Goal: Information Seeking & Learning: Find specific fact

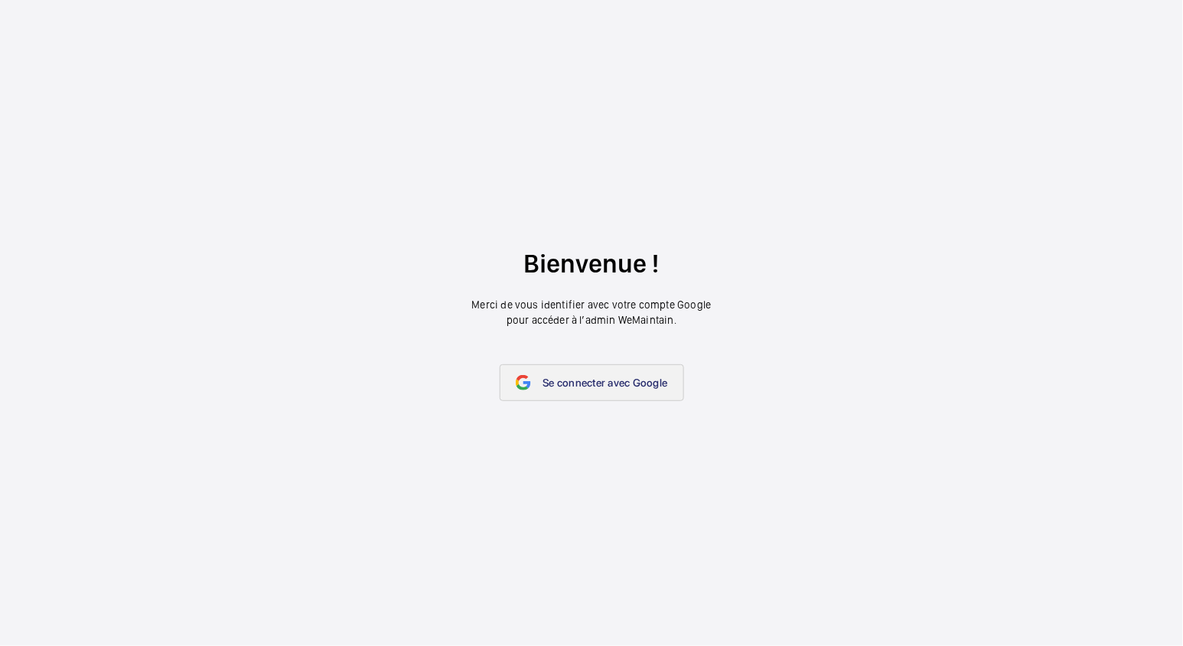
click at [556, 379] on span "Se connecter avec Google" at bounding box center [606, 383] width 125 height 12
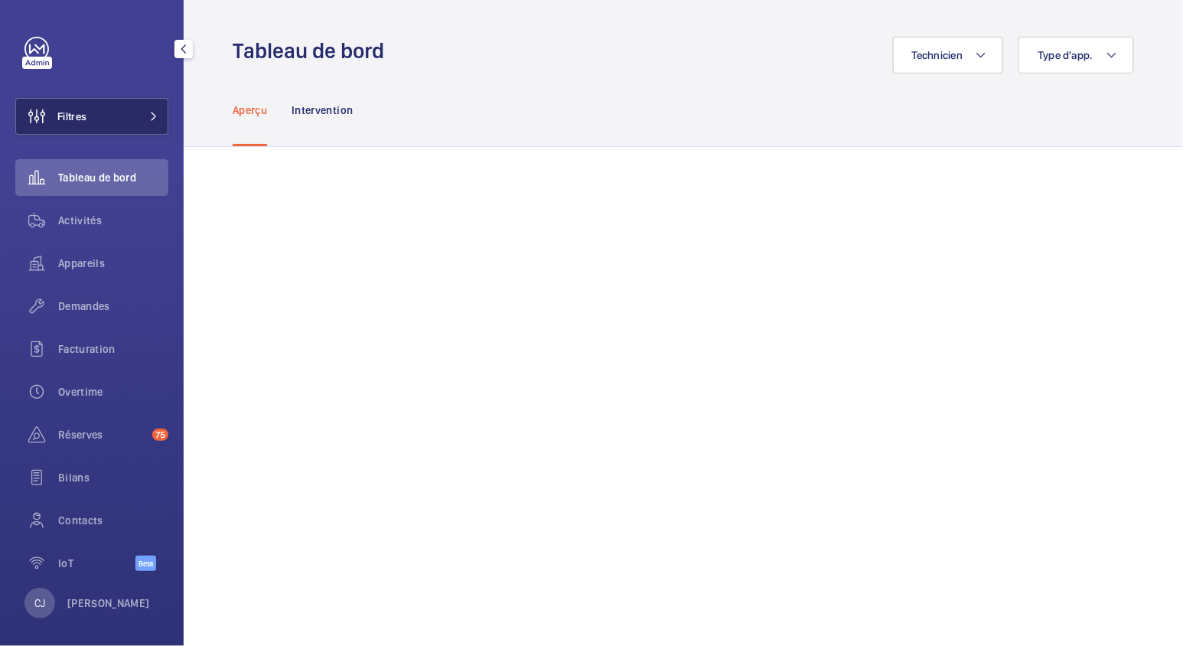
click at [84, 112] on span "Filtres" at bounding box center [71, 116] width 29 height 15
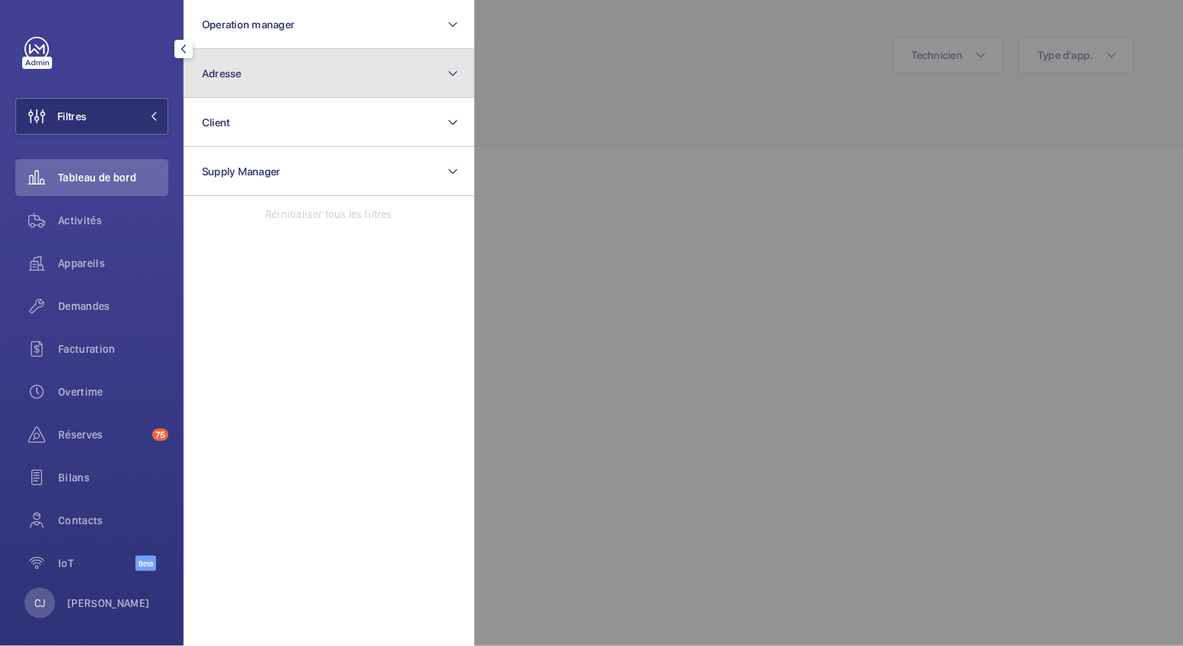
click at [253, 70] on button "Adresse" at bounding box center [329, 73] width 291 height 49
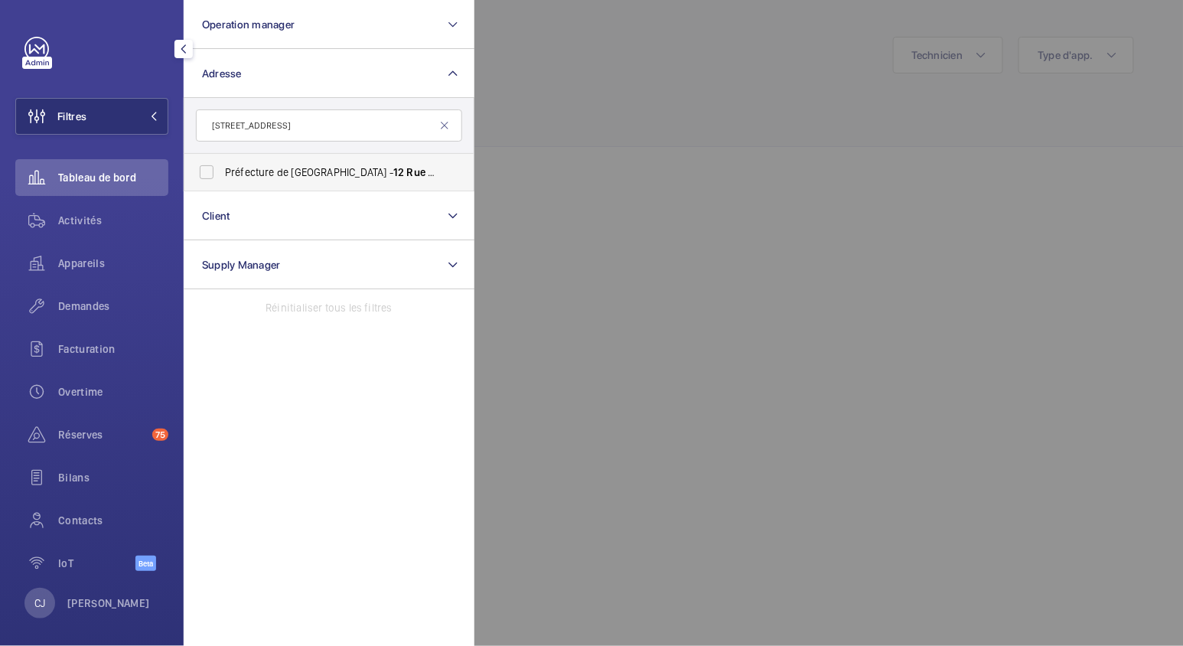
type input "[STREET_ADDRESS]"
click at [207, 165] on label "Préfecture de [GEOGRAPHIC_DATA] - [STREET_ADDRESS]" at bounding box center [317, 172] width 266 height 37
click at [207, 165] on input "Préfecture de [GEOGRAPHIC_DATA] - [STREET_ADDRESS]" at bounding box center [206, 172] width 31 height 31
checkbox input "true"
click at [80, 221] on span "Activités" at bounding box center [113, 220] width 110 height 15
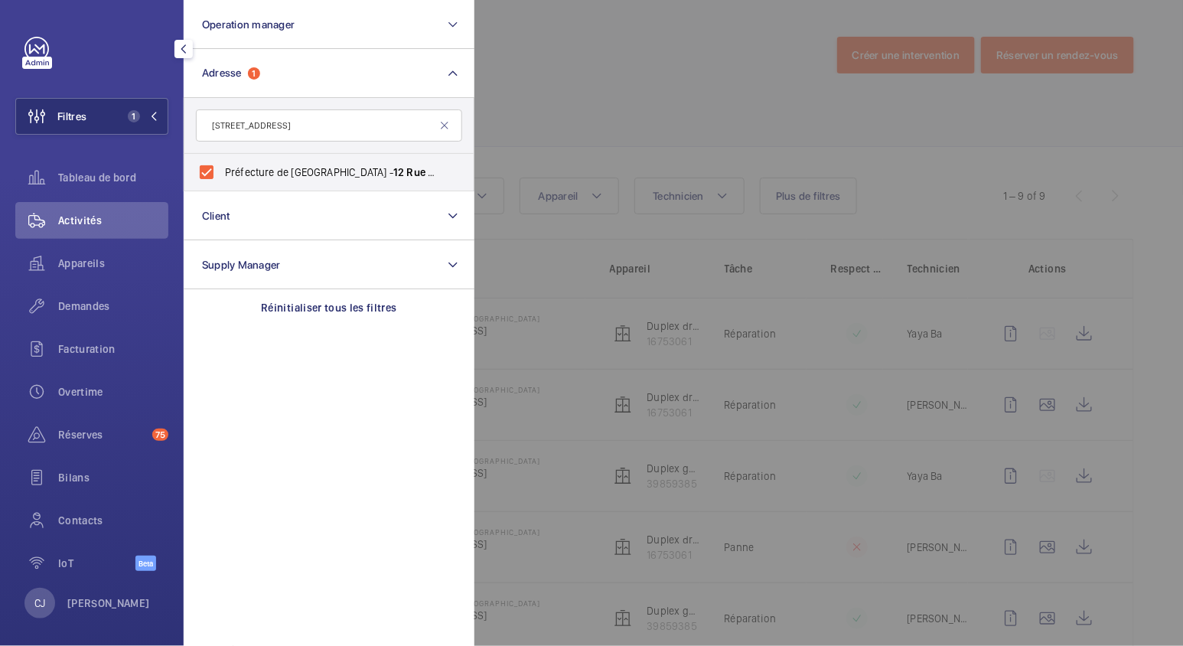
click at [656, 327] on div at bounding box center [1066, 323] width 1183 height 646
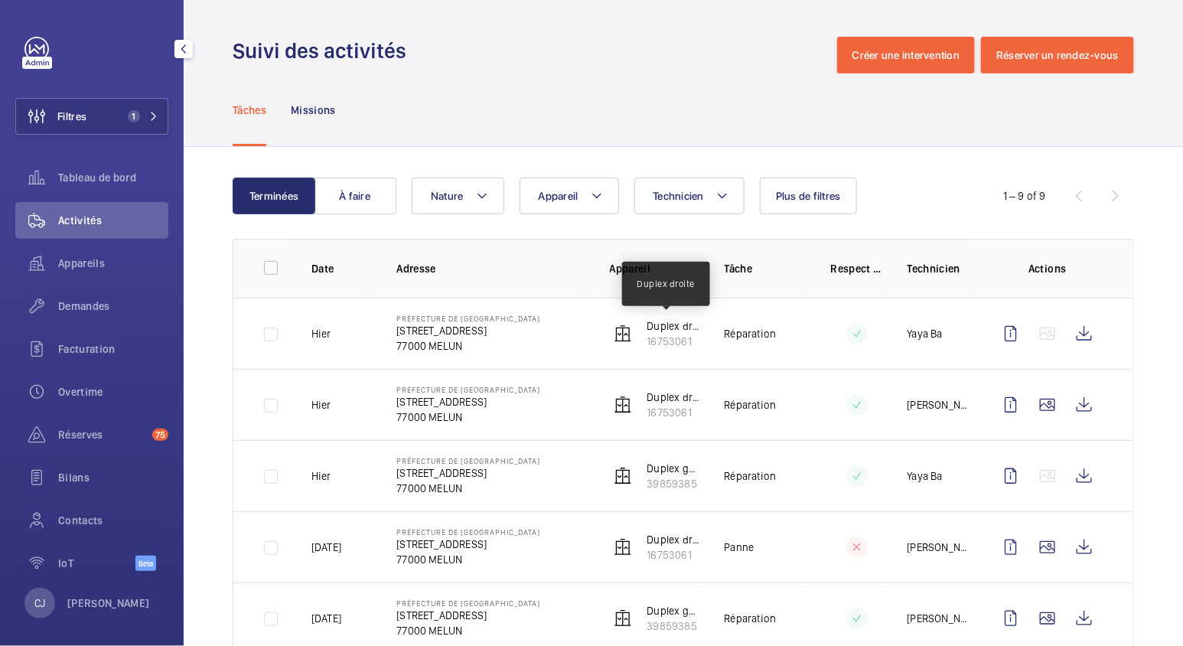
click at [656, 327] on p "Duplex droite" at bounding box center [674, 325] width 53 height 15
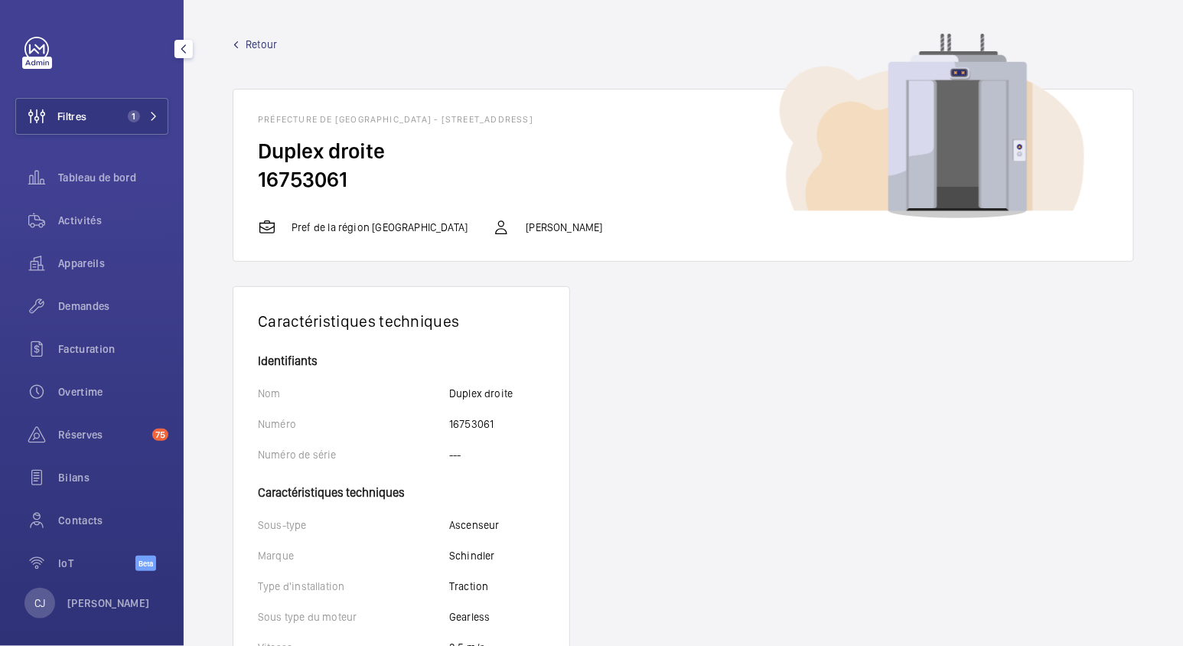
drag, startPoint x: 344, startPoint y: 180, endPoint x: 256, endPoint y: 180, distance: 87.3
click at [256, 180] on wm-front-card-body "Duplex droite 16753061" at bounding box center [683, 177] width 900 height 81
copy h2 "16753061"
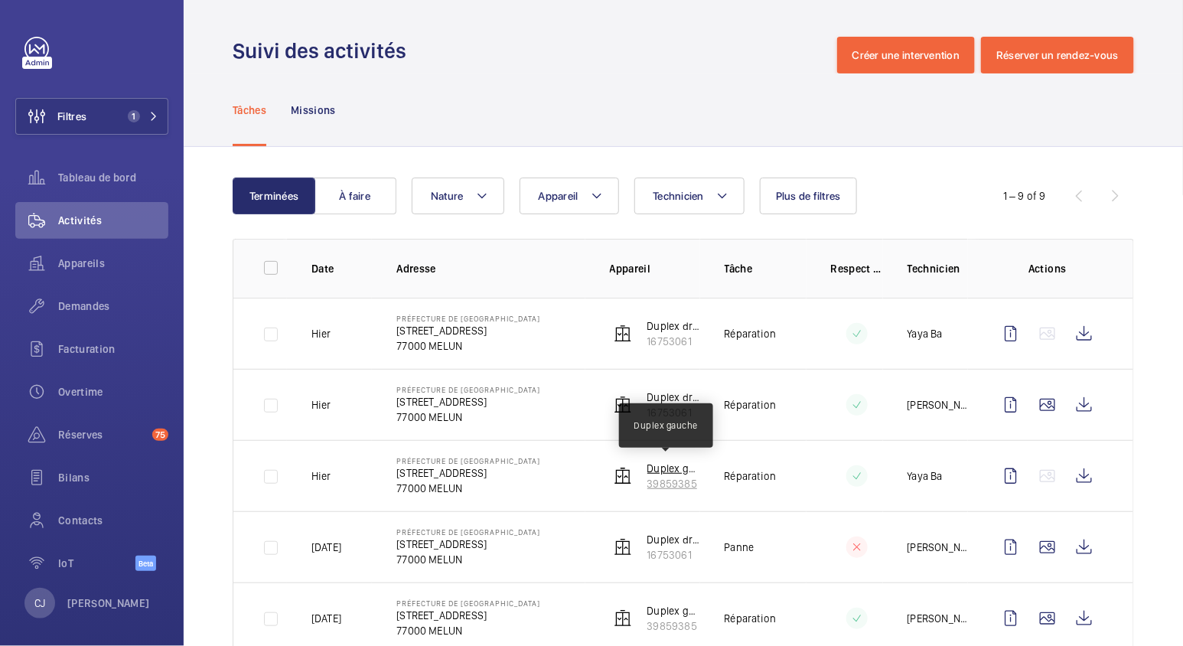
click at [662, 468] on p "Duplex gauche" at bounding box center [674, 468] width 53 height 15
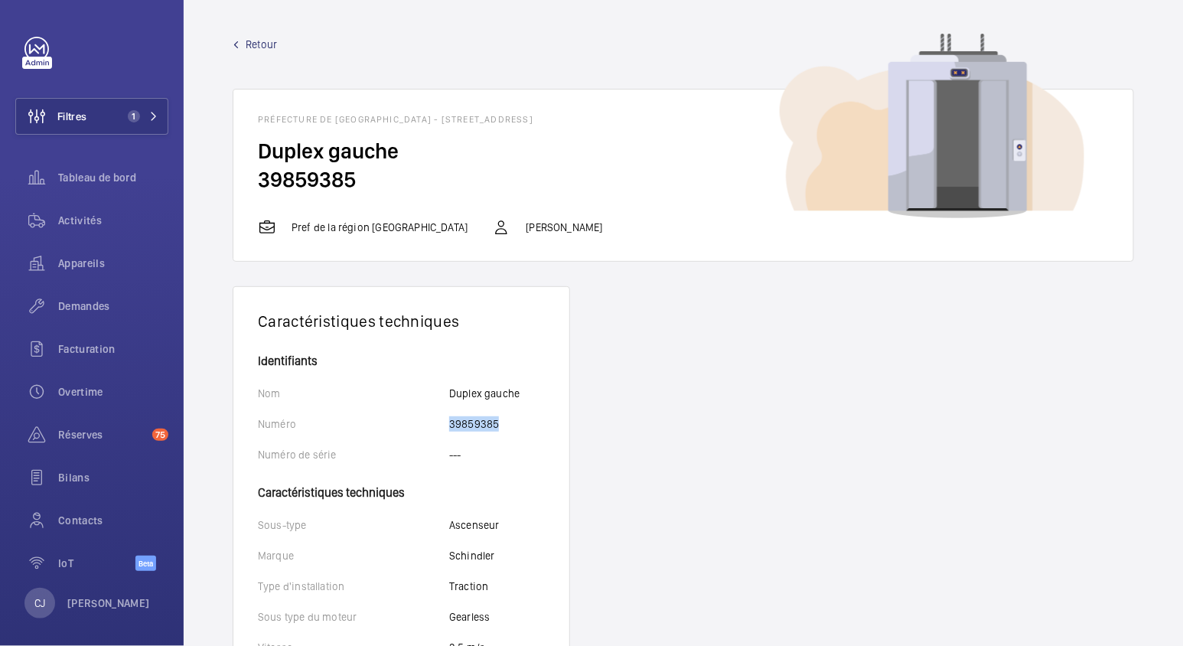
drag, startPoint x: 495, startPoint y: 423, endPoint x: 446, endPoint y: 423, distance: 49.8
click at [446, 423] on div "Numéro 39859385" at bounding box center [401, 423] width 287 height 15
copy div "Numéro 39859385"
